Goal: Task Accomplishment & Management: Manage account settings

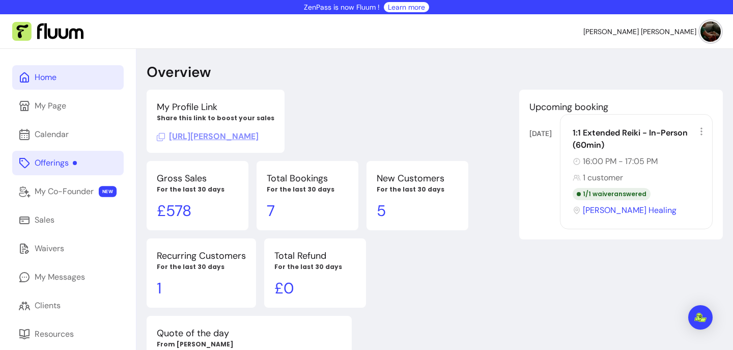
scroll to position [49, 0]
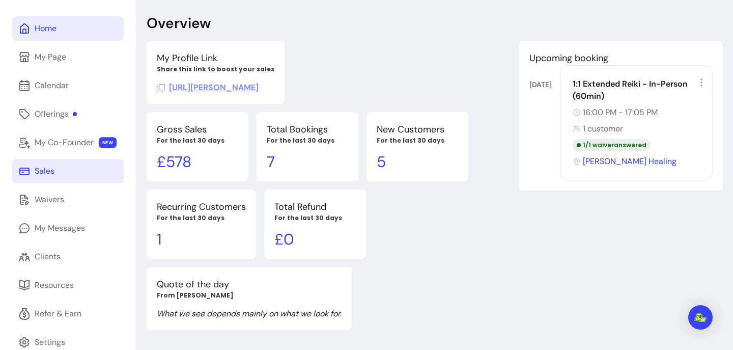
click at [48, 173] on div "Sales" at bounding box center [45, 171] width 20 height 12
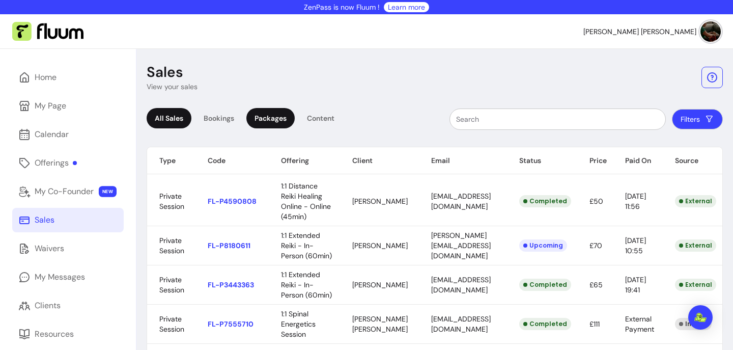
click at [275, 119] on div "Packages" at bounding box center [270, 118] width 48 height 20
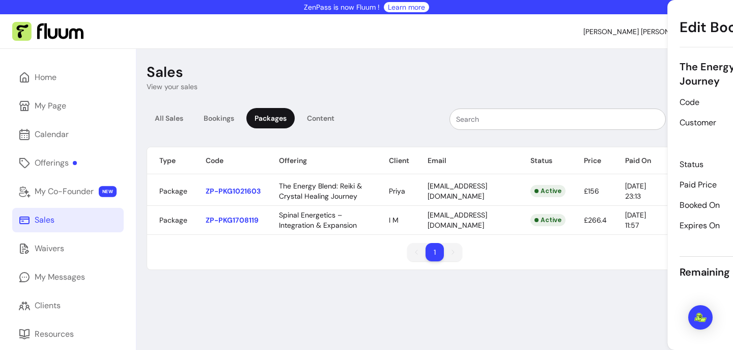
click at [254, 198] on body "ZenPass is now Fluum ! Learn more Elena Agustina C. Home My Page Calendar Offer…" at bounding box center [366, 175] width 733 height 350
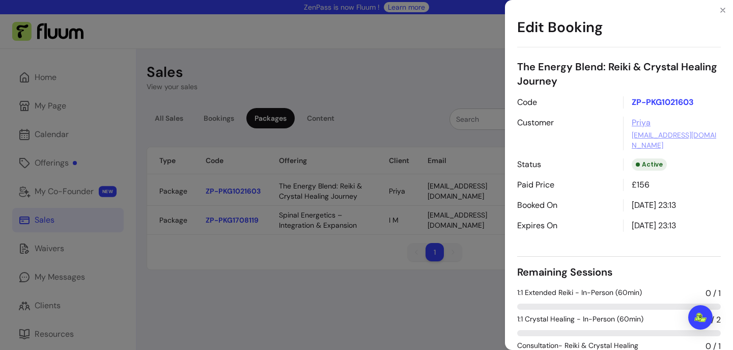
scroll to position [17, 0]
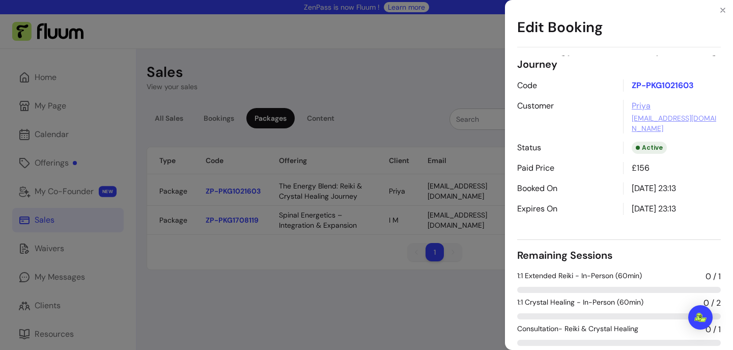
click at [278, 54] on div "Edit Booking The Energy Blend: [PERSON_NAME] & Crystal Healing Journey Code ZP-…" at bounding box center [366, 175] width 733 height 350
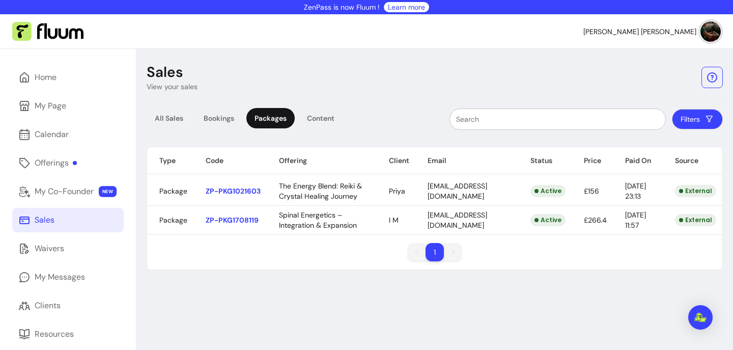
scroll to position [1, 0]
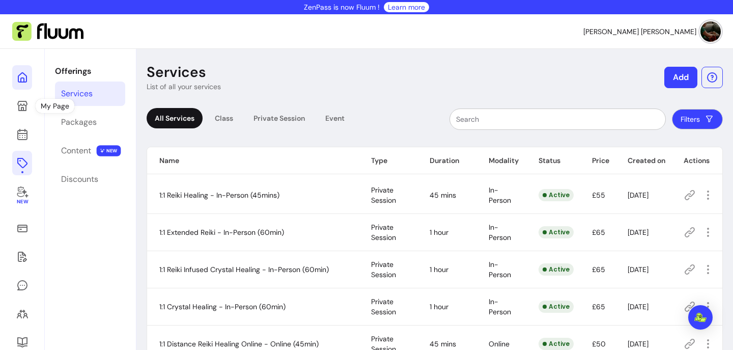
click at [21, 81] on icon at bounding box center [22, 77] width 12 height 12
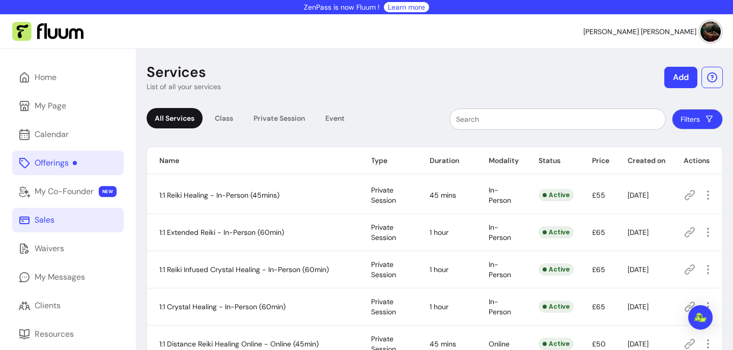
click at [26, 222] on icon at bounding box center [24, 220] width 12 height 12
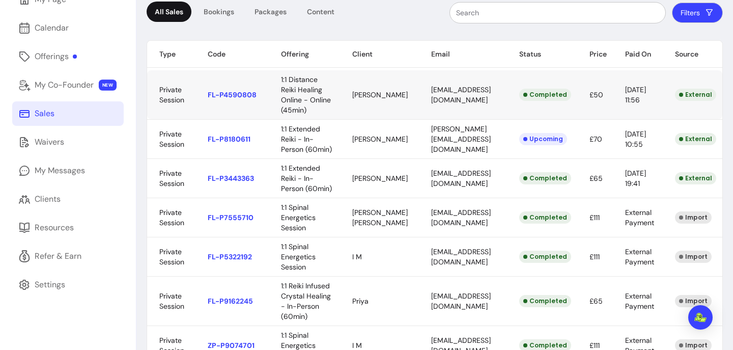
scroll to position [108, 0]
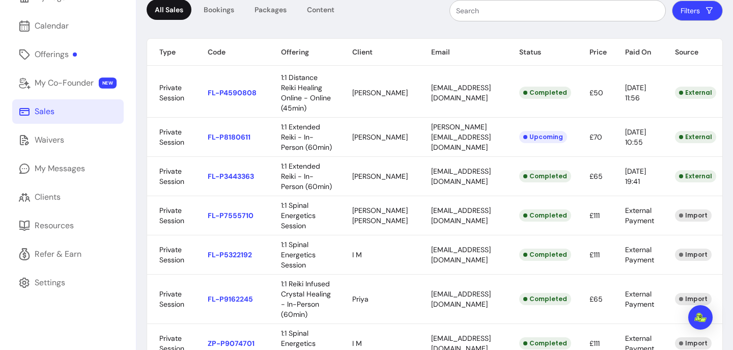
click at [514, 14] on input "text" at bounding box center [557, 11] width 203 height 10
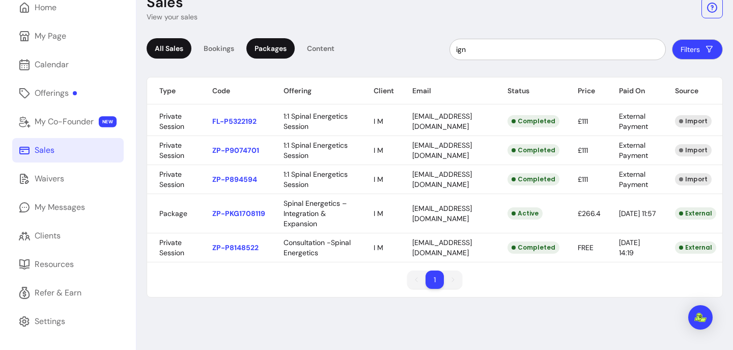
click at [264, 48] on div "Packages" at bounding box center [270, 48] width 48 height 20
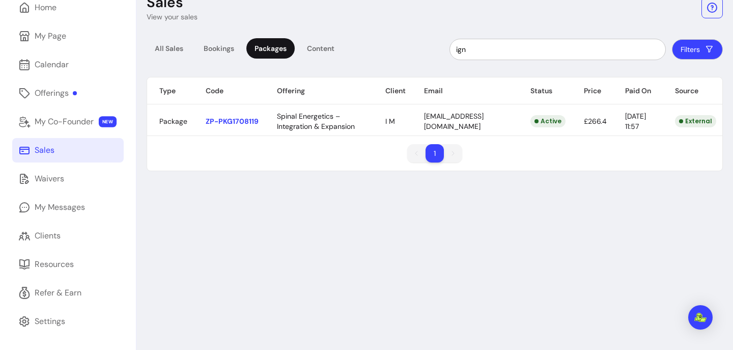
click at [304, 192] on div "Sales View your sales All Sales Bookings Packages Content ign Filters Type Code…" at bounding box center [434, 164] width 597 height 371
click at [523, 49] on input "ign" at bounding box center [557, 49] width 203 height 10
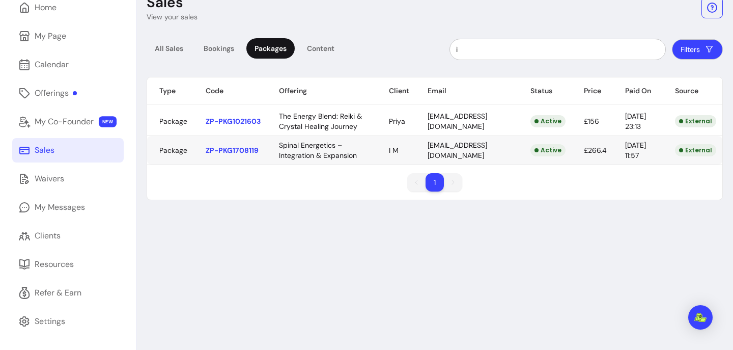
type input "i"
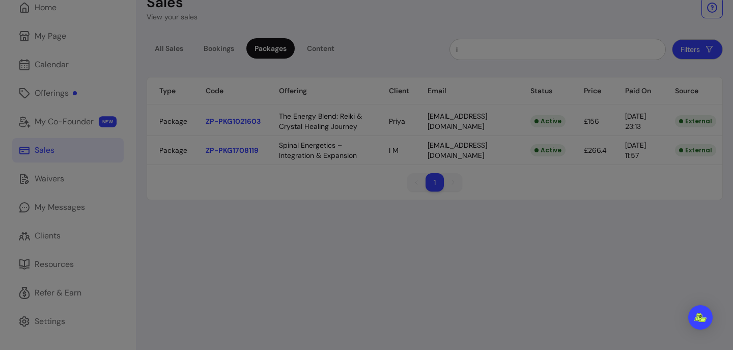
click at [245, 167] on body "ZenPass is now Fluum ! Learn more [PERSON_NAME] [PERSON_NAME] Home My Page Cale…" at bounding box center [366, 175] width 733 height 350
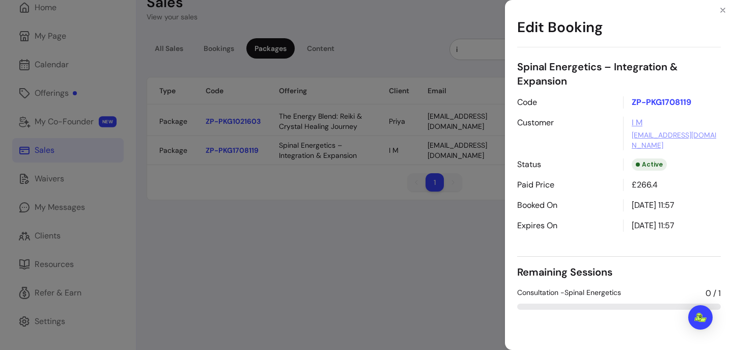
click at [469, 14] on div "Edit Booking Spinal Energetics – Integration & Expansion Code ZP-PKG1708119 Cus…" at bounding box center [366, 175] width 733 height 350
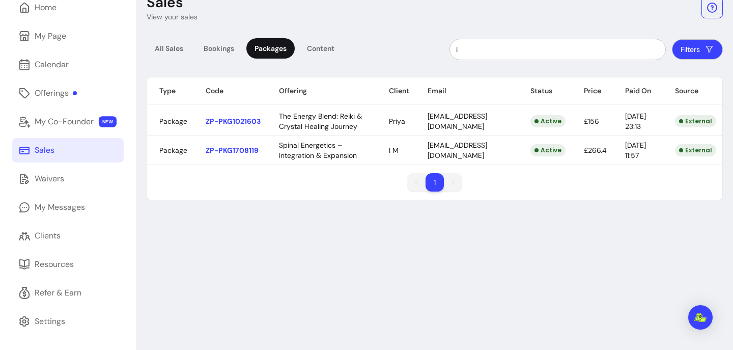
click at [251, 164] on body "ZenPass is now Fluum ! Learn more [PERSON_NAME] [PERSON_NAME] Home My Page Cale…" at bounding box center [366, 175] width 733 height 350
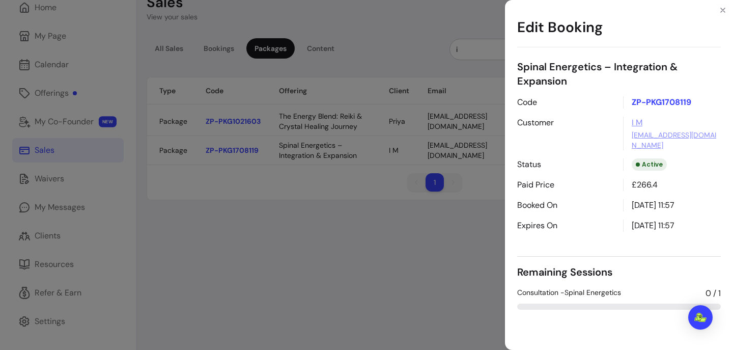
click at [266, 153] on div "Edit Booking Spinal Energetics – Integration & Expansion Code ZP-PKG1708119 Cus…" at bounding box center [366, 175] width 733 height 350
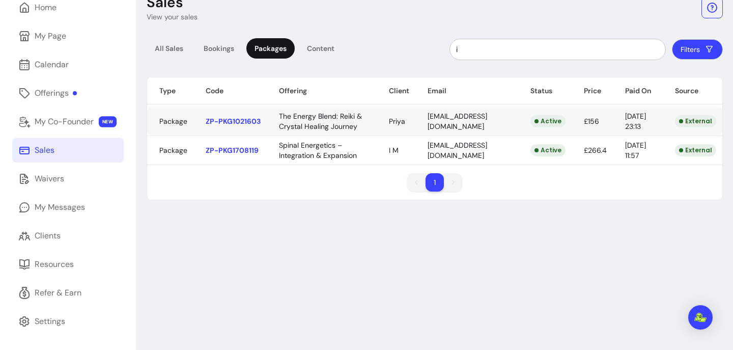
click at [250, 128] on body "ZenPass is now Fluum ! Learn more [PERSON_NAME] [PERSON_NAME] Home My Page Cale…" at bounding box center [366, 175] width 733 height 350
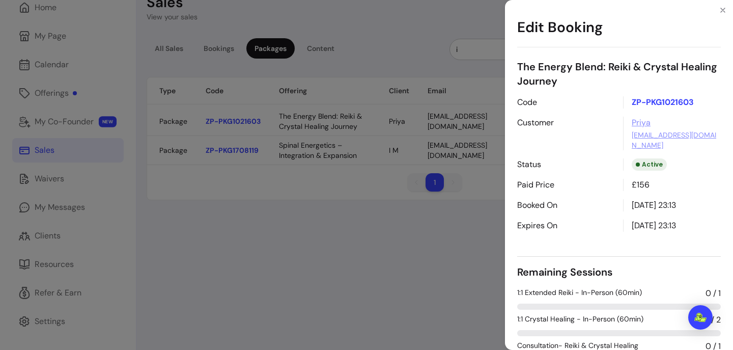
scroll to position [17, 0]
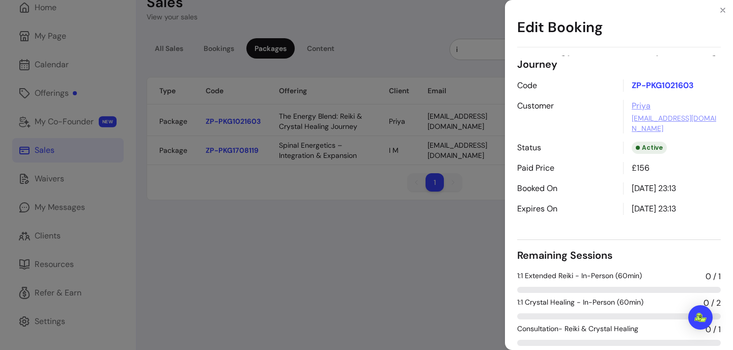
click at [169, 48] on div "Edit Booking The Energy Blend: [PERSON_NAME] & Crystal Healing Journey Code ZP-…" at bounding box center [366, 175] width 733 height 350
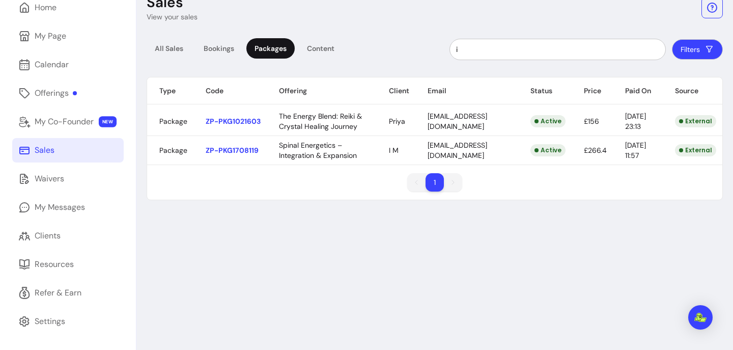
click at [169, 48] on div "All Sales" at bounding box center [169, 48] width 45 height 20
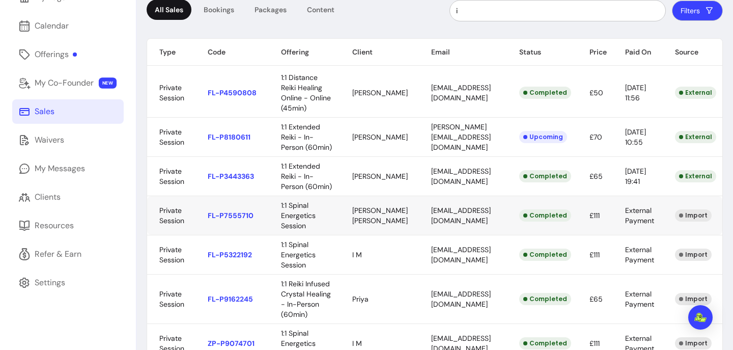
scroll to position [110, 0]
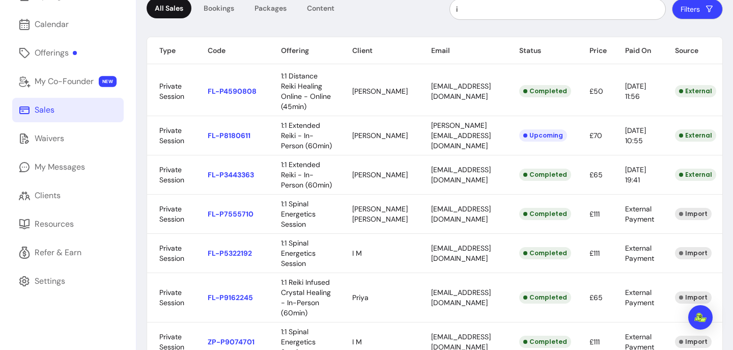
click at [527, 12] on input "i" at bounding box center [557, 9] width 203 height 10
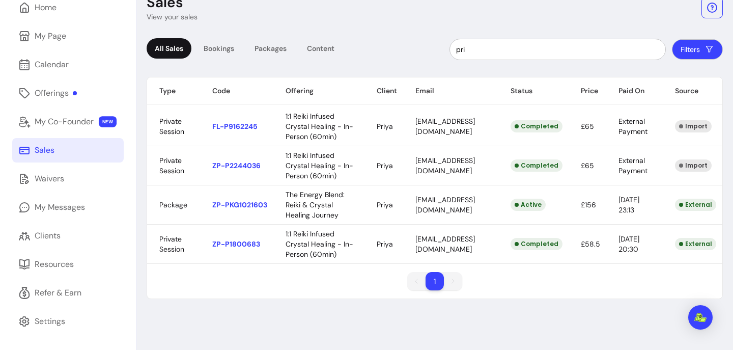
type input "pri"
